Goal: Task Accomplishment & Management: Complete application form

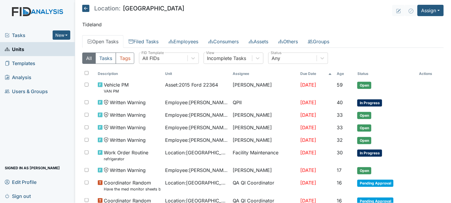
click at [20, 32] on span "Tasks" at bounding box center [29, 35] width 48 height 7
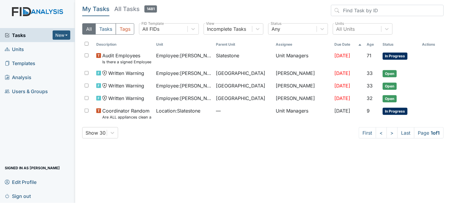
click at [40, 50] on link "Units" at bounding box center [37, 49] width 75 height 14
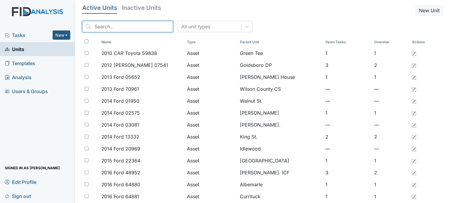
click at [127, 26] on input "search" at bounding box center [127, 26] width 91 height 11
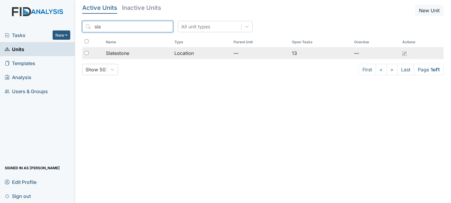
type input "sla"
click at [127, 51] on span "Slatestone" at bounding box center [117, 53] width 23 height 7
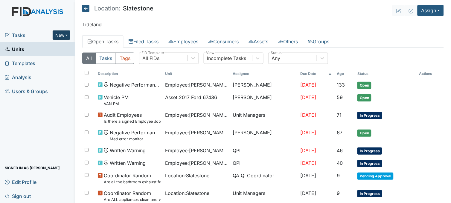
click at [61, 34] on button "New" at bounding box center [62, 35] width 18 height 9
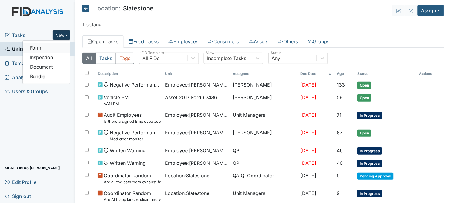
click at [56, 44] on link "Form" at bounding box center [46, 48] width 47 height 10
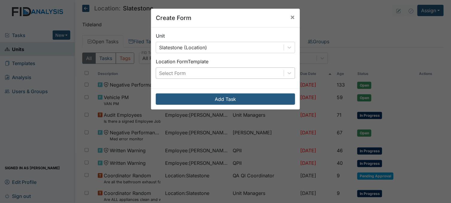
click at [187, 70] on div "Select Form" at bounding box center [220, 73] width 128 height 11
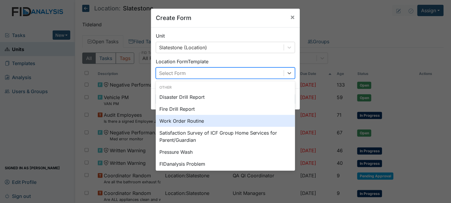
click at [180, 121] on div "Work Order Routine" at bounding box center [225, 121] width 139 height 12
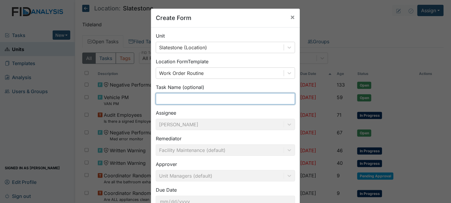
click at [181, 102] on input "text" at bounding box center [225, 98] width 139 height 11
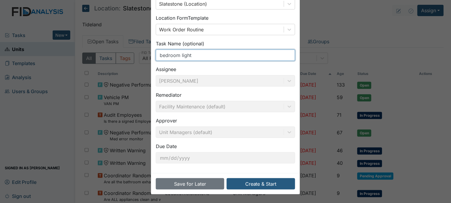
scroll to position [44, 0]
type input "bedroom light"
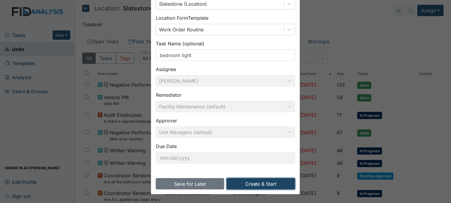
click at [249, 181] on button "Create & Start" at bounding box center [261, 184] width 68 height 11
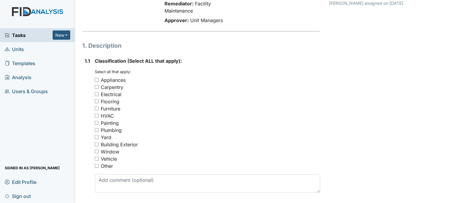
scroll to position [66, 0]
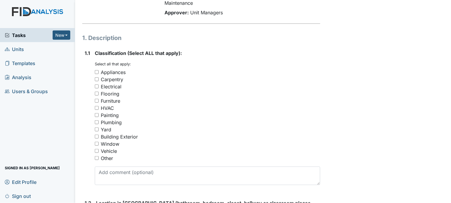
click at [97, 87] on input "Electrical" at bounding box center [97, 87] width 4 height 4
checkbox input "true"
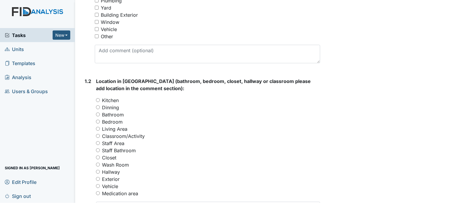
scroll to position [199, 0]
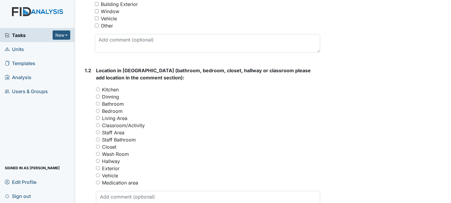
click at [99, 110] on input "Bedroom" at bounding box center [98, 111] width 4 height 4
radio input "true"
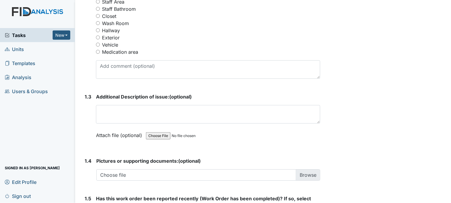
scroll to position [332, 0]
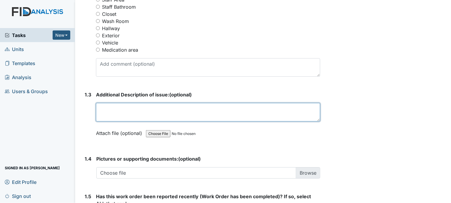
click at [131, 111] on textarea at bounding box center [208, 112] width 224 height 19
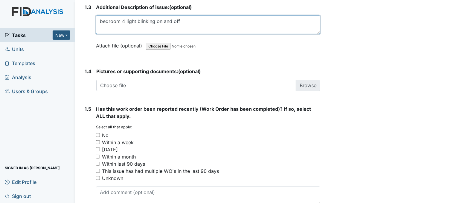
scroll to position [432, 0]
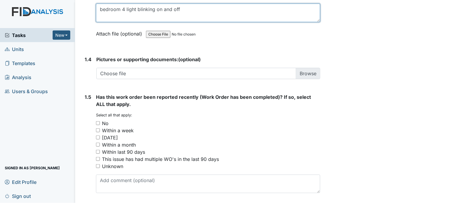
type textarea "bedroom 4 light blinking on and off"
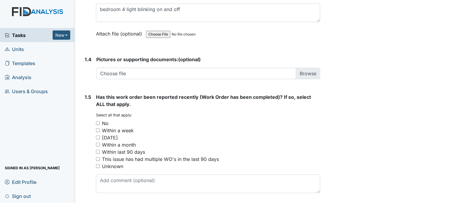
click at [98, 123] on input "No" at bounding box center [98, 123] width 4 height 4
checkbox input "true"
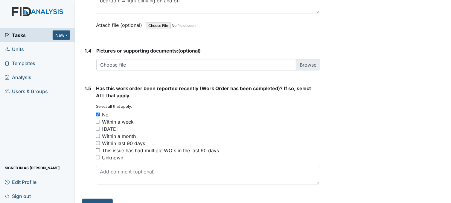
scroll to position [452, 0]
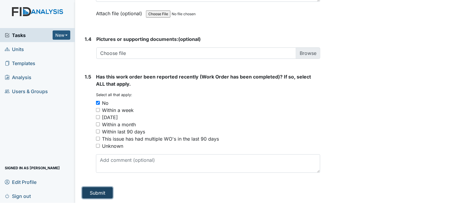
click at [94, 197] on button "Submit" at bounding box center [97, 193] width 31 height 11
